Goal: Task Accomplishment & Management: Manage account settings

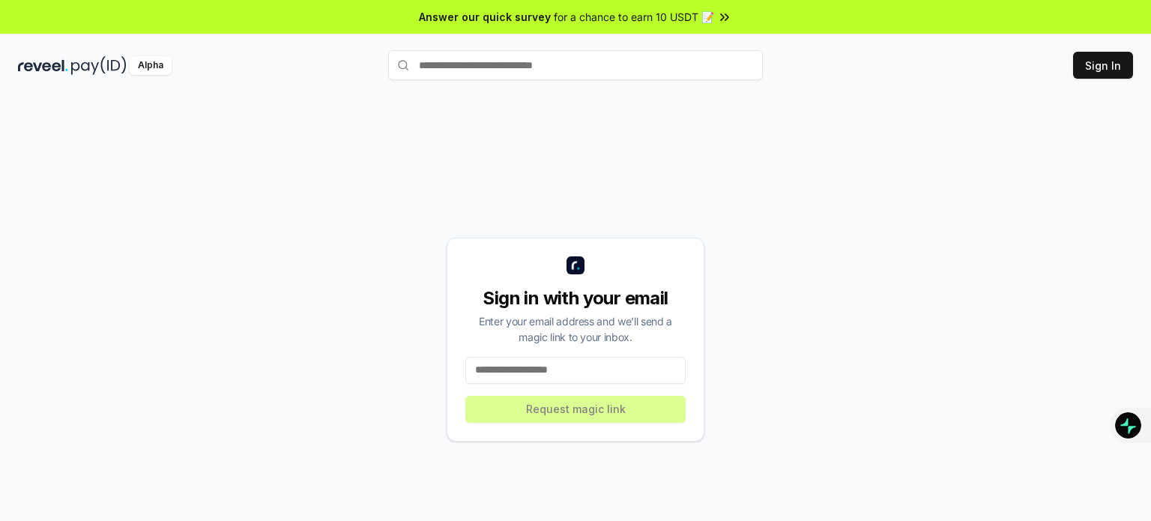
drag, startPoint x: 0, startPoint y: 0, endPoint x: 634, endPoint y: 369, distance: 733.2
click at [634, 369] on input at bounding box center [575, 370] width 220 height 27
click at [1103, 74] on button "Sign In" at bounding box center [1103, 65] width 60 height 27
click at [628, 374] on input at bounding box center [575, 370] width 220 height 27
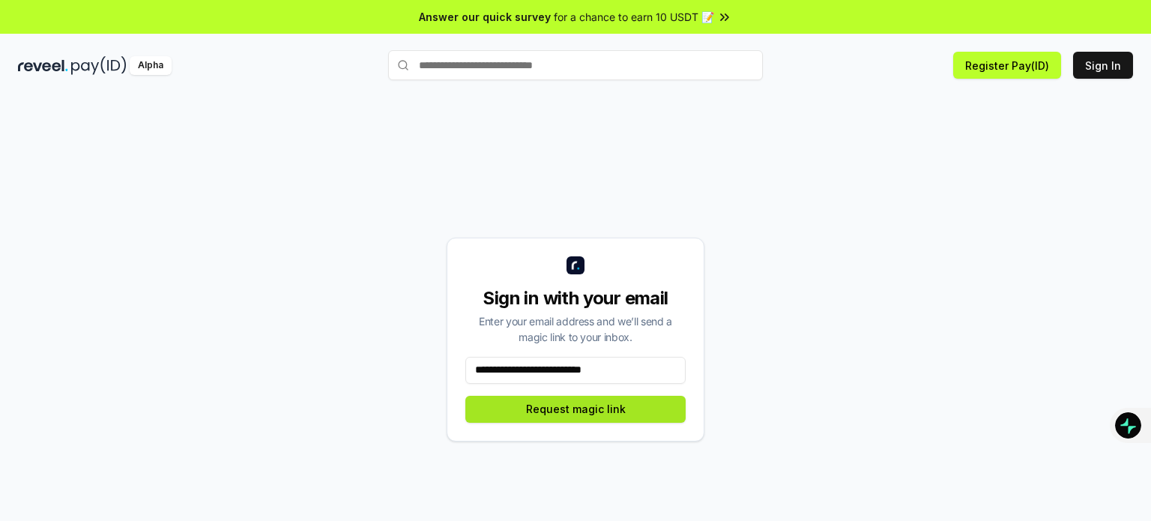
type input "**********"
click at [619, 401] on button "Request magic link" at bounding box center [575, 409] width 220 height 27
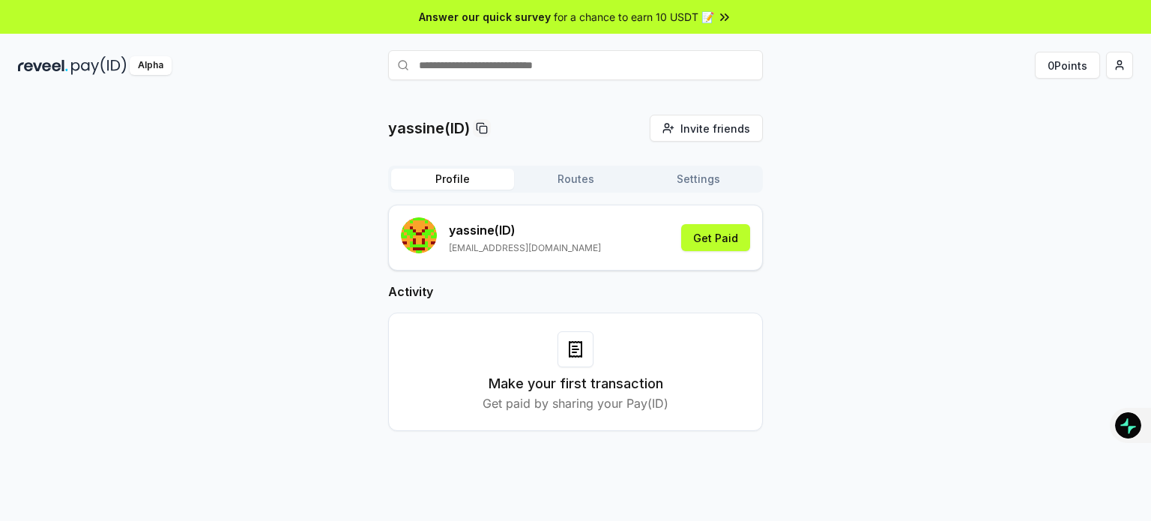
click at [671, 175] on button "Settings" at bounding box center [698, 179] width 123 height 21
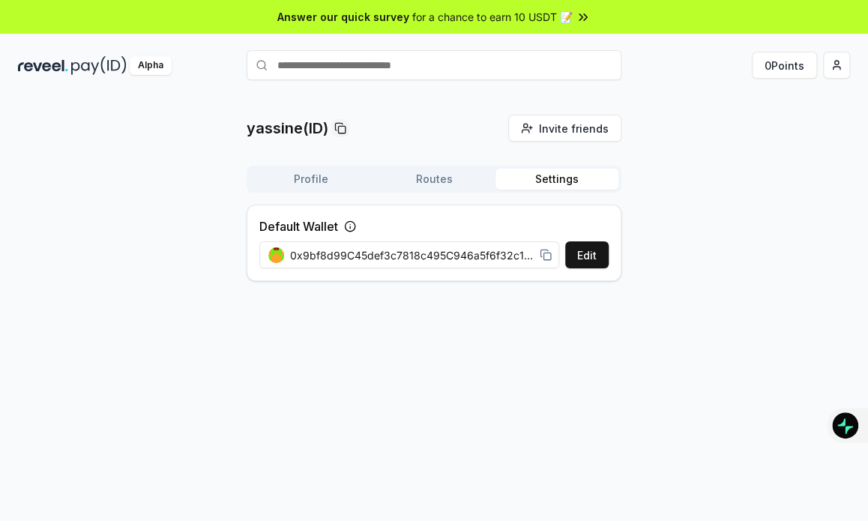
click at [459, 190] on div "Profile Routes Settings" at bounding box center [433, 179] width 375 height 27
click at [453, 173] on button "Routes" at bounding box center [433, 179] width 123 height 21
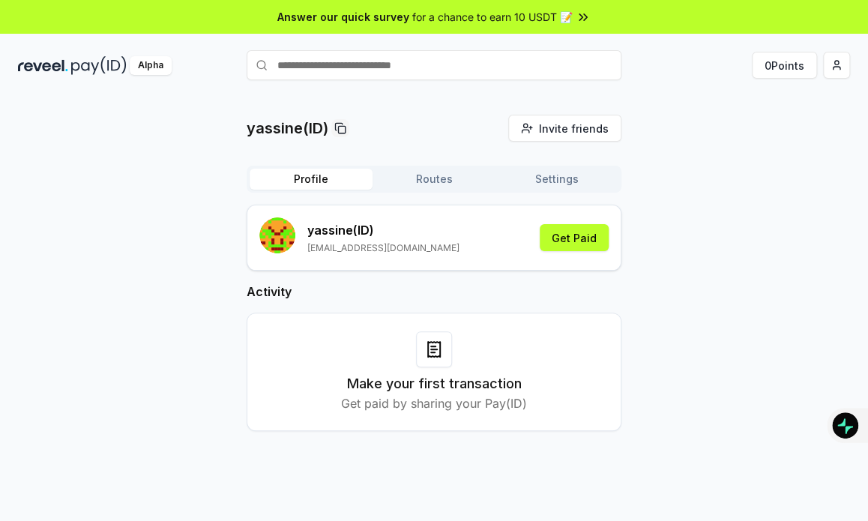
click at [312, 170] on button "Profile" at bounding box center [310, 179] width 123 height 21
click at [551, 232] on button "Get Paid" at bounding box center [573, 237] width 69 height 27
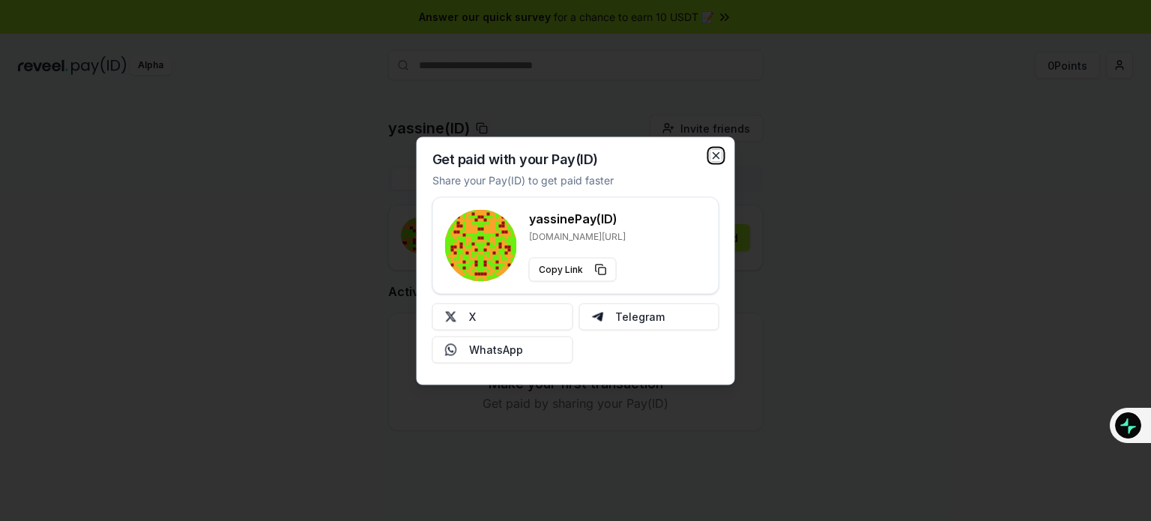
click at [716, 149] on icon "button" at bounding box center [716, 155] width 12 height 12
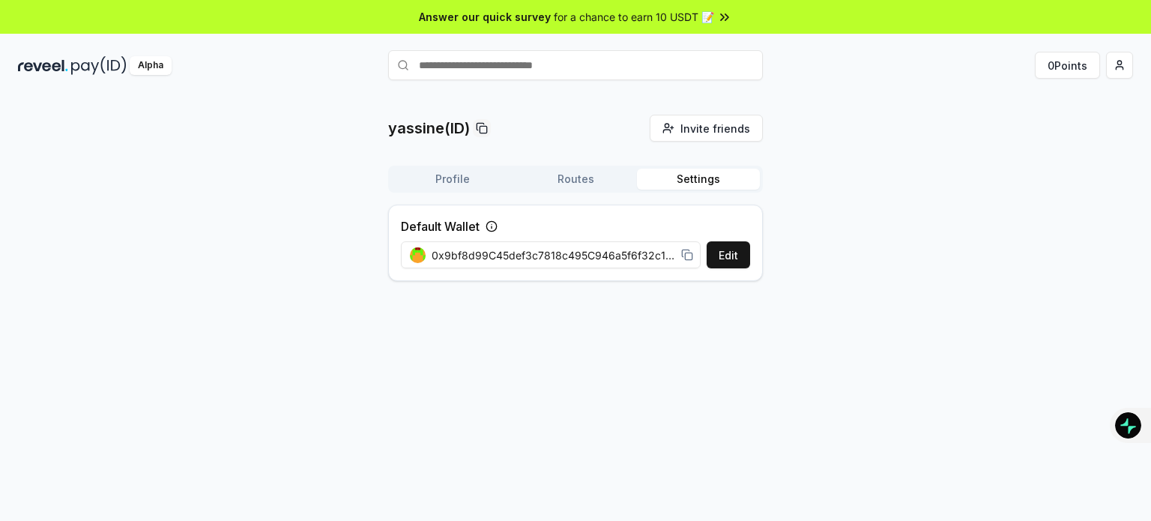
click at [683, 170] on button "Settings" at bounding box center [698, 179] width 123 height 21
click at [731, 242] on button "Edit" at bounding box center [728, 254] width 43 height 27
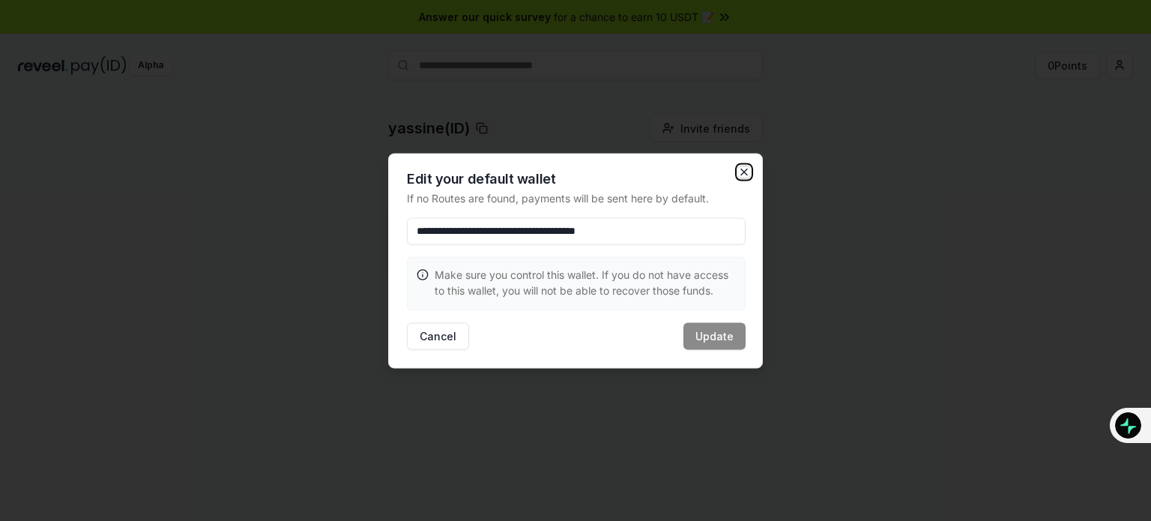
click at [742, 166] on icon "button" at bounding box center [744, 172] width 12 height 12
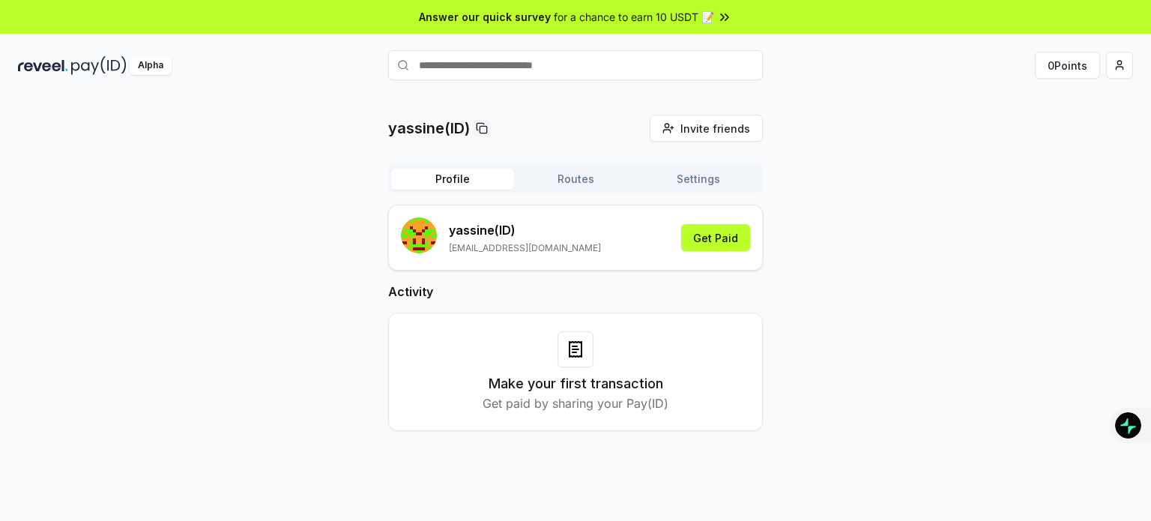
click at [698, 189] on button "Settings" at bounding box center [698, 179] width 123 height 21
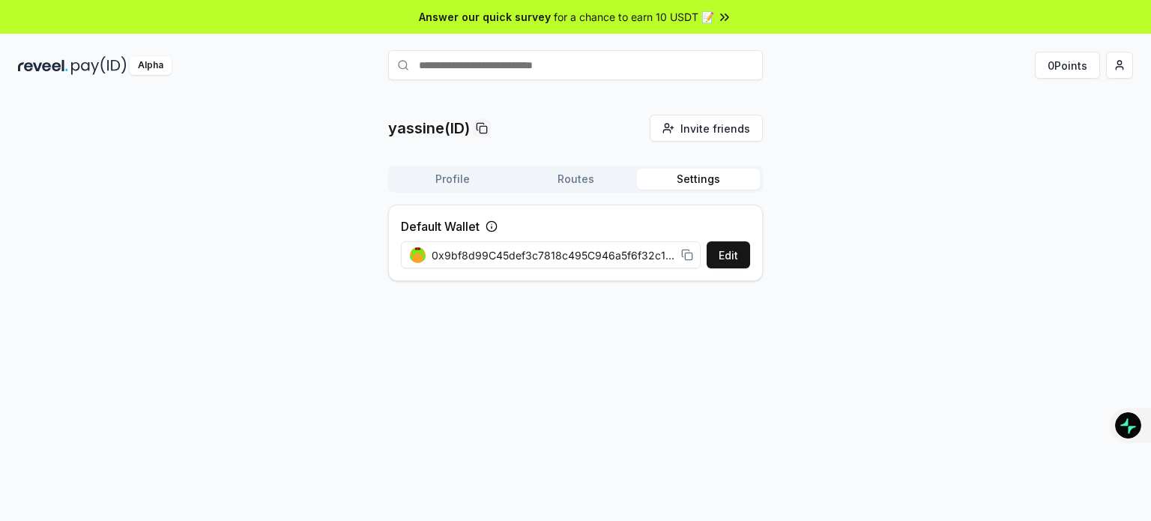
click at [620, 177] on button "Routes" at bounding box center [575, 179] width 123 height 21
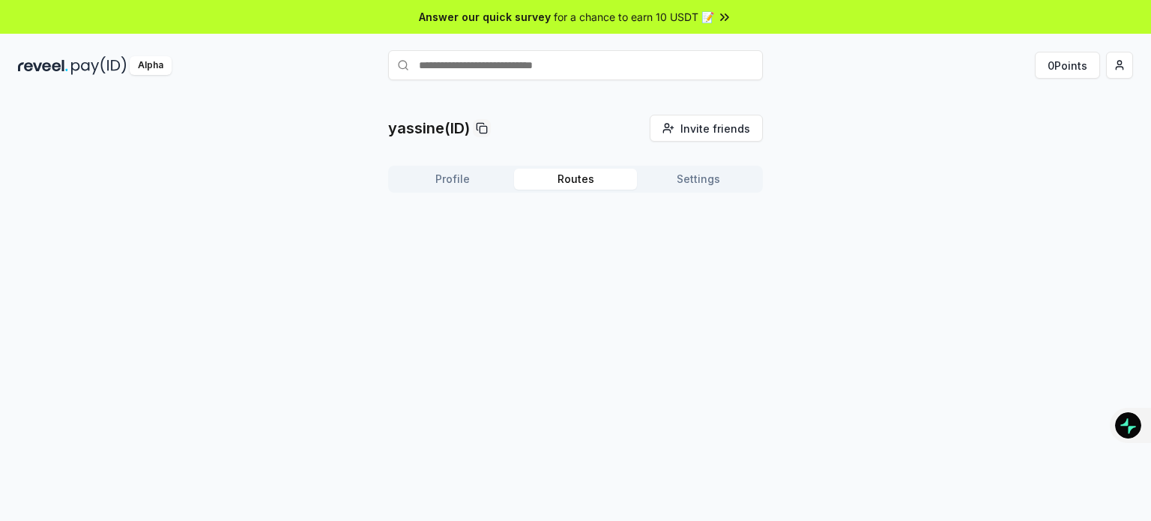
click at [446, 200] on div "Profile Routes Settings" at bounding box center [575, 185] width 375 height 39
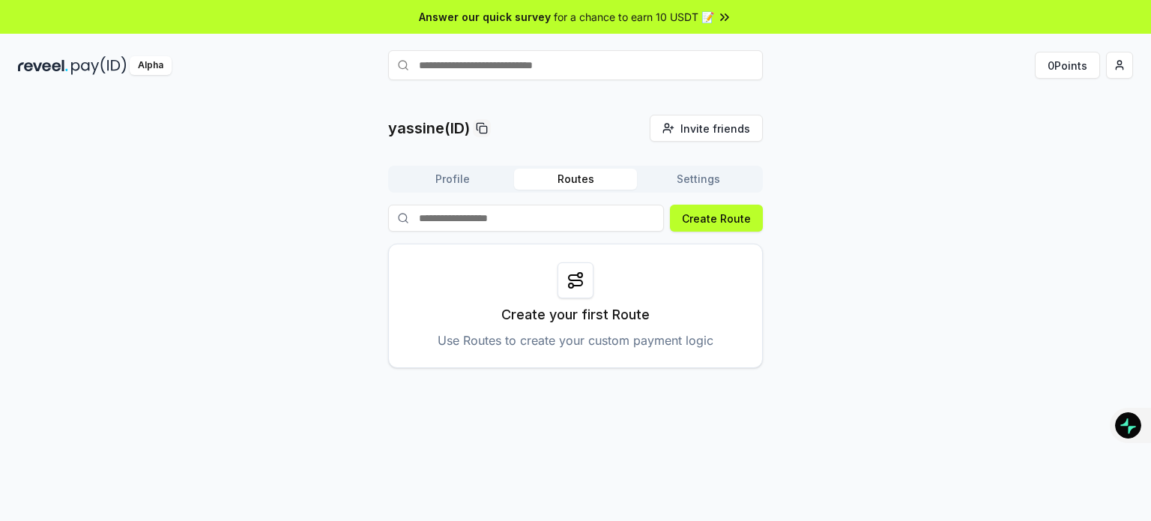
click at [468, 183] on button "Profile" at bounding box center [452, 179] width 123 height 21
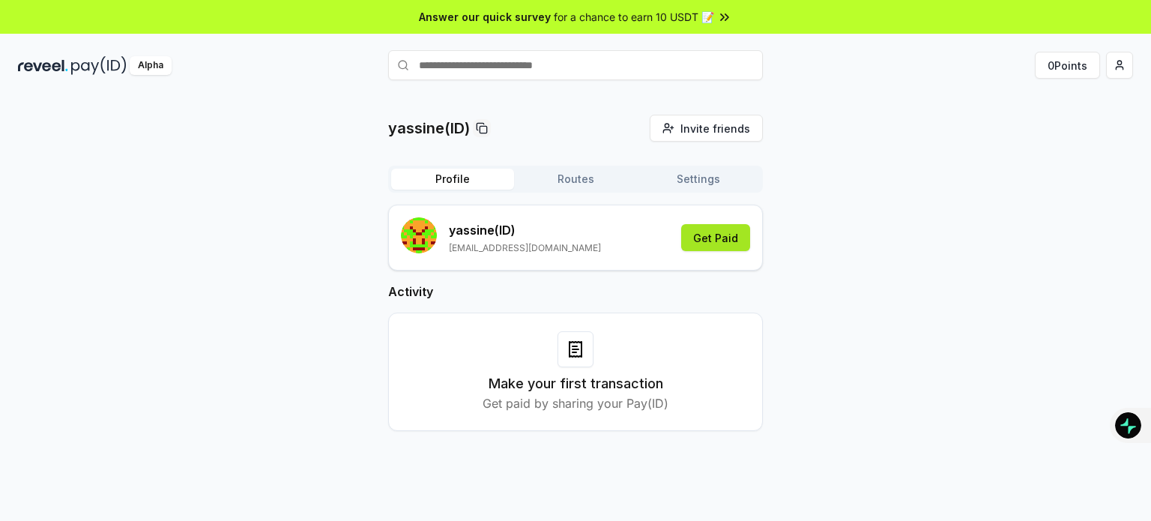
click at [727, 242] on button "Get Paid" at bounding box center [715, 237] width 69 height 27
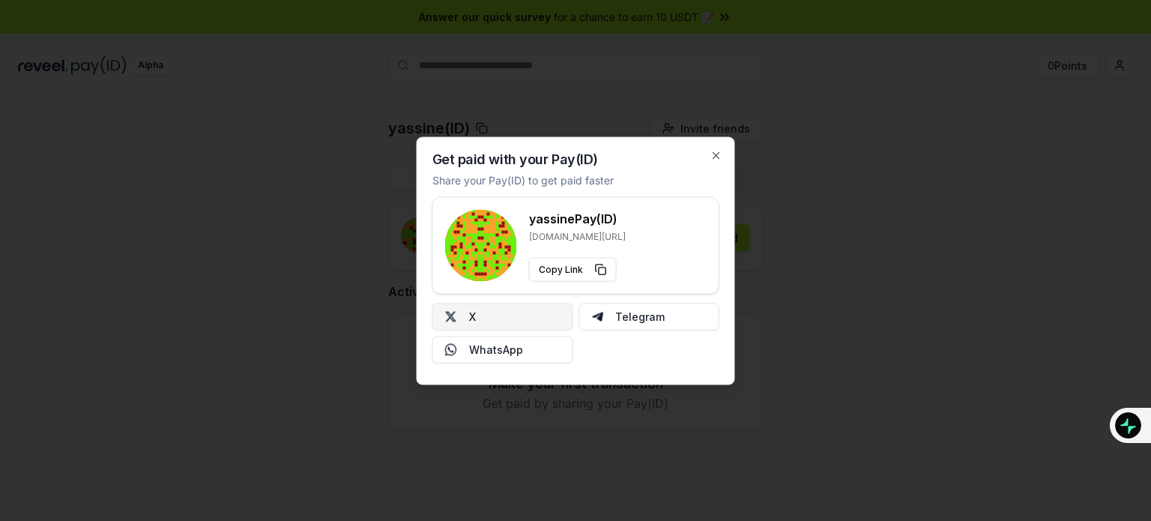
click at [539, 318] on button "X" at bounding box center [502, 316] width 141 height 27
click at [728, 152] on div "Get paid with your Pay(ID) Share your Pay(ID) to get paid faster yassine Pay(ID…" at bounding box center [576, 260] width 318 height 248
click at [719, 151] on icon "button" at bounding box center [716, 155] width 12 height 12
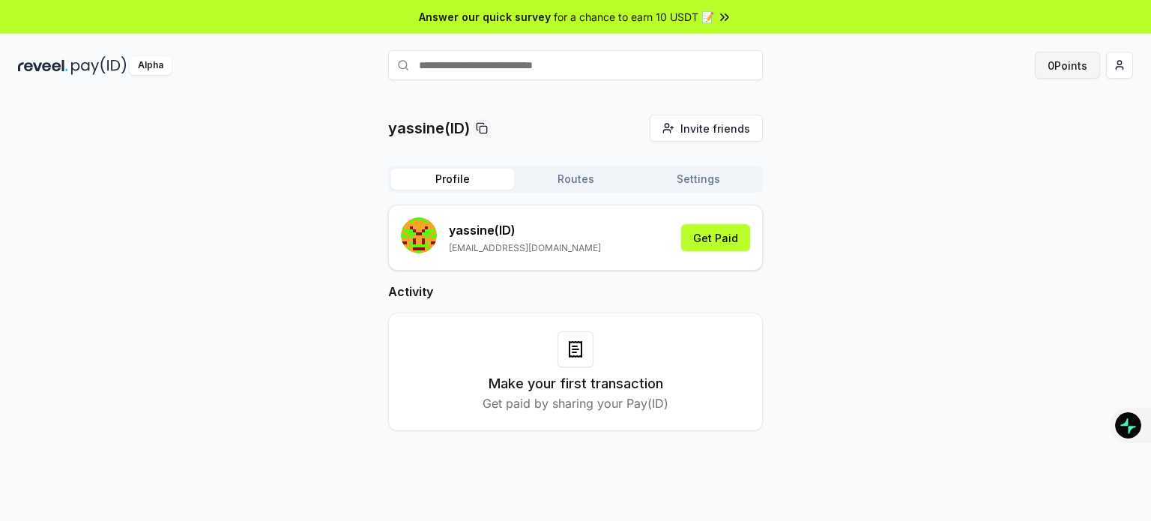
click at [1064, 65] on button "0 Points" at bounding box center [1067, 65] width 65 height 27
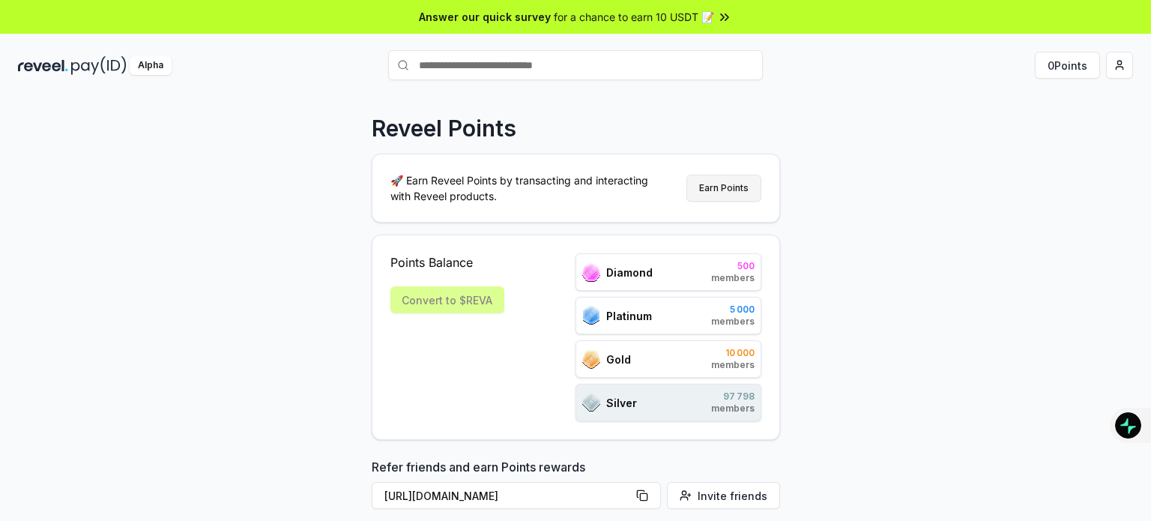
click at [722, 187] on button "Earn Points" at bounding box center [723, 188] width 75 height 27
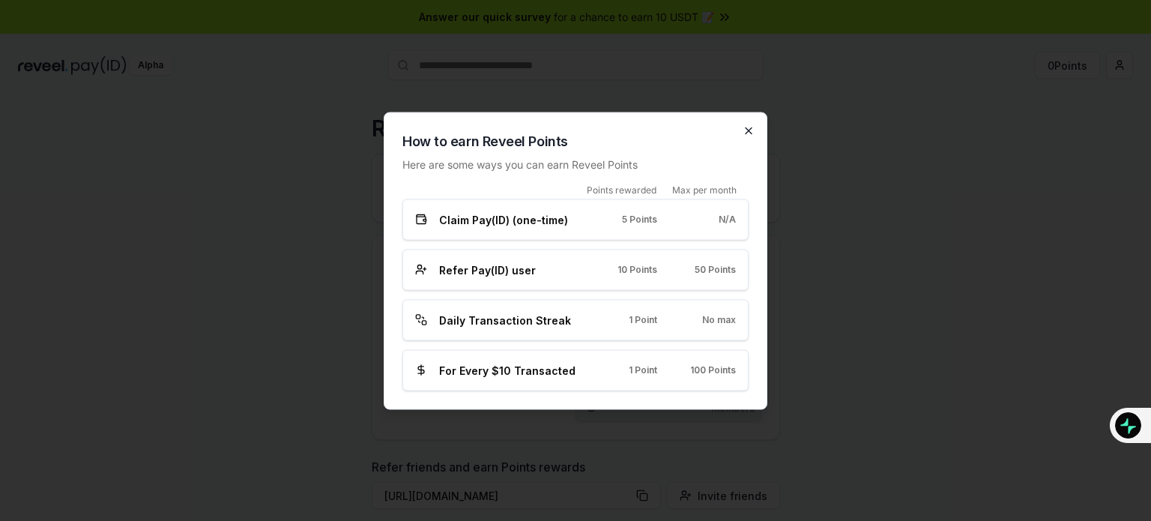
click at [751, 125] on icon "button" at bounding box center [748, 130] width 12 height 12
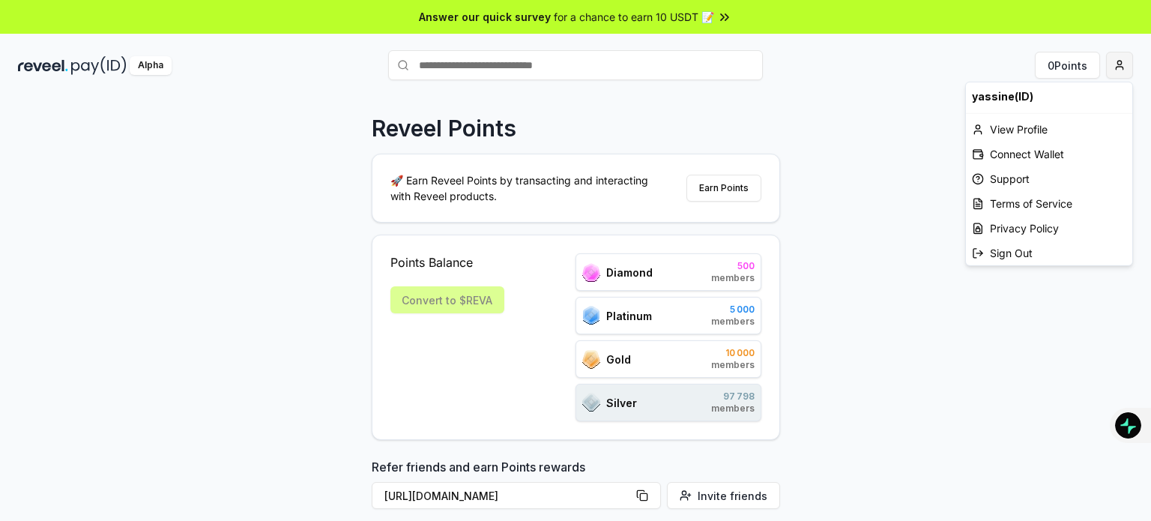
click at [1130, 68] on html "Context Invalidated, Press to Reload Answer our quick survey for a chance to ea…" at bounding box center [575, 260] width 1151 height 521
click at [1017, 128] on div "View Profile" at bounding box center [1049, 129] width 166 height 25
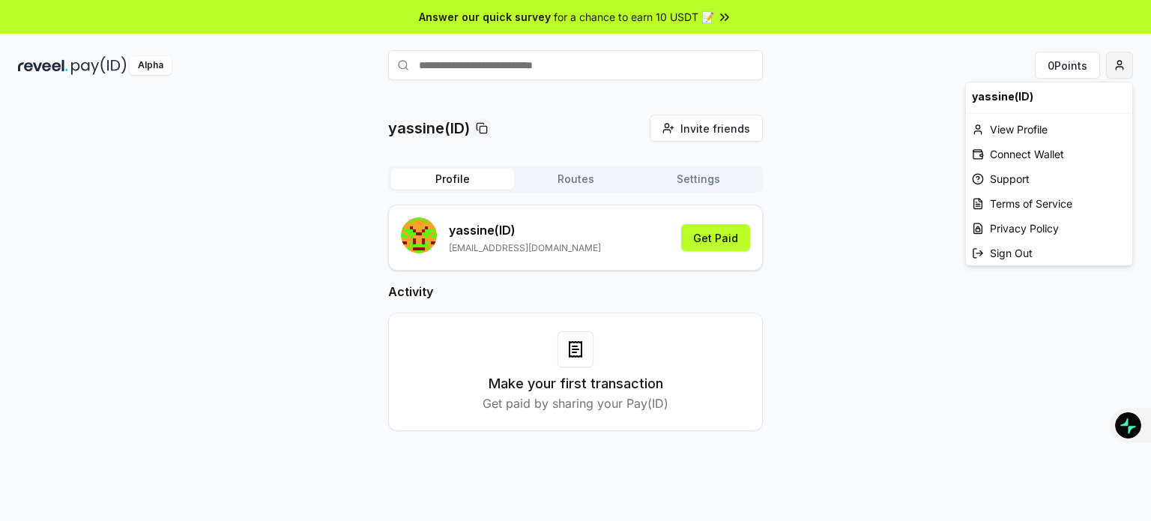
click at [1122, 71] on html "Context Invalidated, Press to Reload Answer our quick survey for a chance to ea…" at bounding box center [575, 260] width 1151 height 521
click at [1017, 152] on div "Connect Wallet" at bounding box center [1049, 154] width 166 height 25
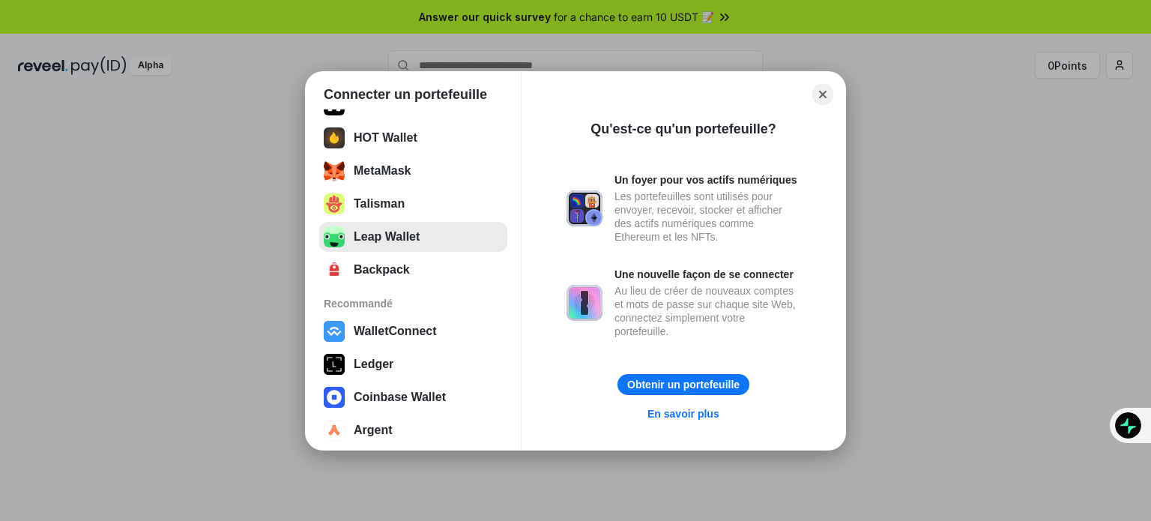
scroll to position [252, 0]
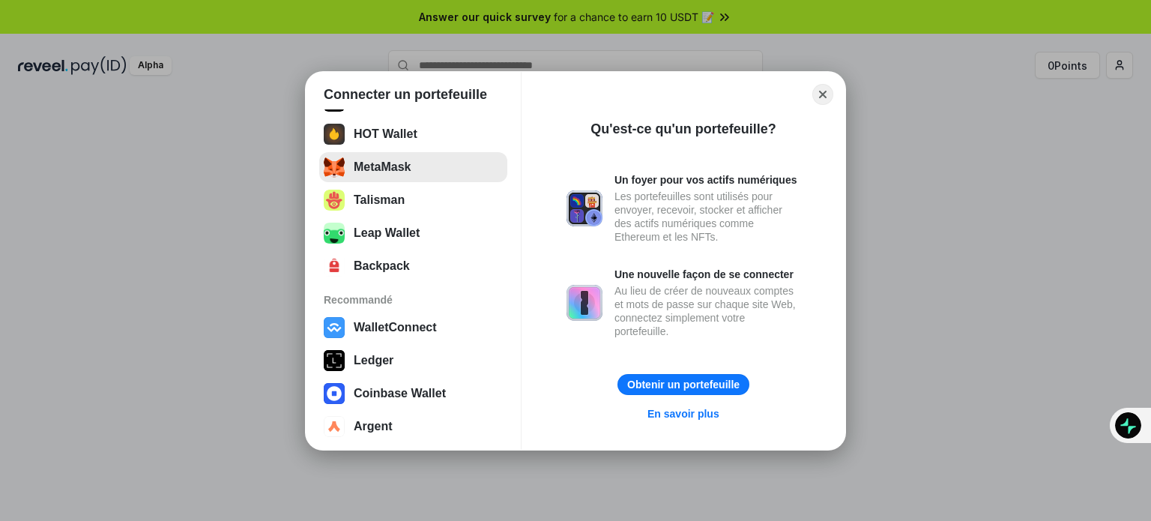
click at [430, 173] on button "MetaMask" at bounding box center [413, 167] width 188 height 30
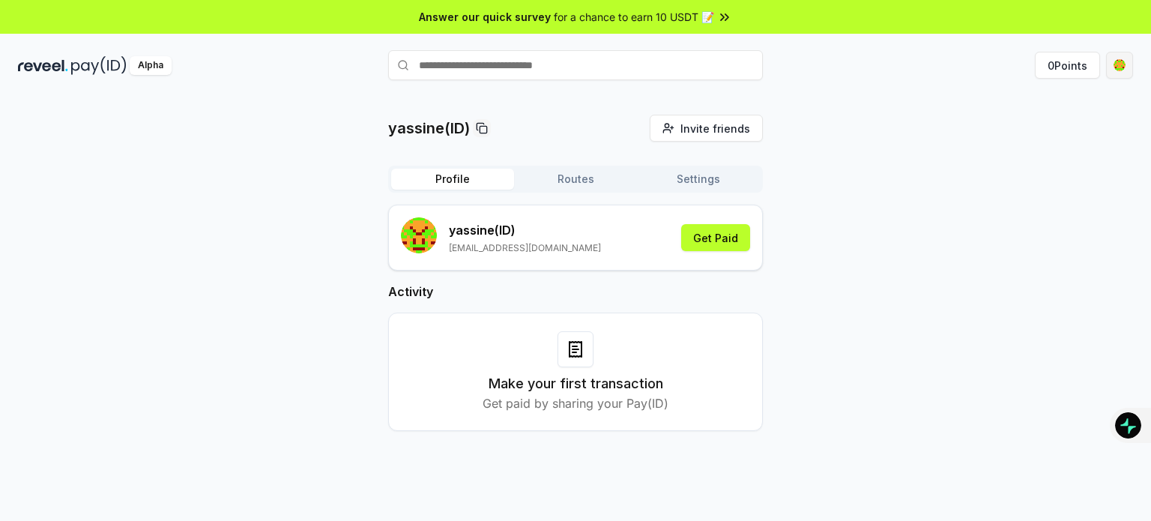
click at [1123, 63] on html "Context Invalidated, Press to Reload Answer our quick survey for a chance to ea…" at bounding box center [575, 260] width 1151 height 521
